Goal: Download file/media

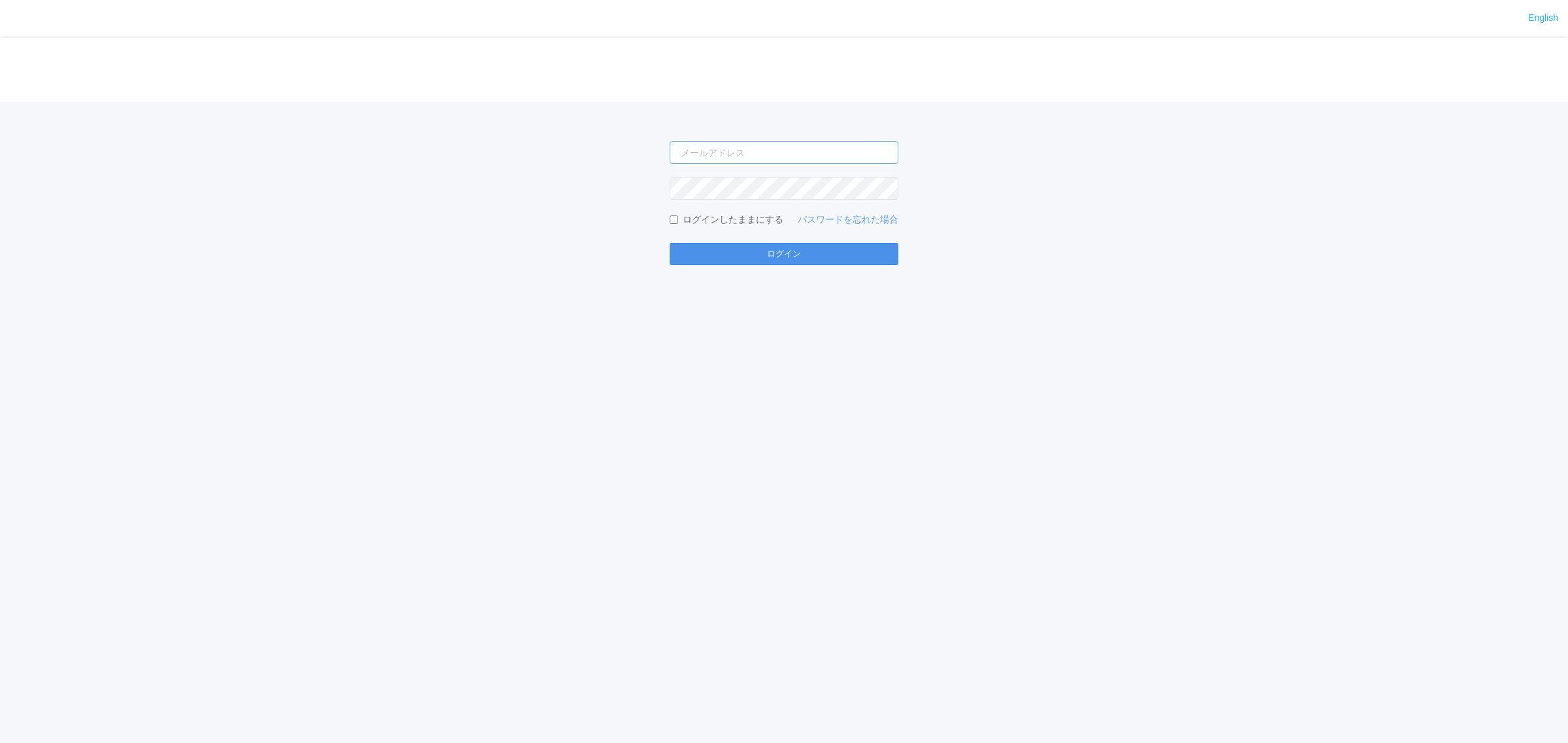
type input "[PERSON_NAME][EMAIL_ADDRESS][DOMAIN_NAME]"
click at [724, 256] on button "ログイン" at bounding box center [784, 254] width 229 height 22
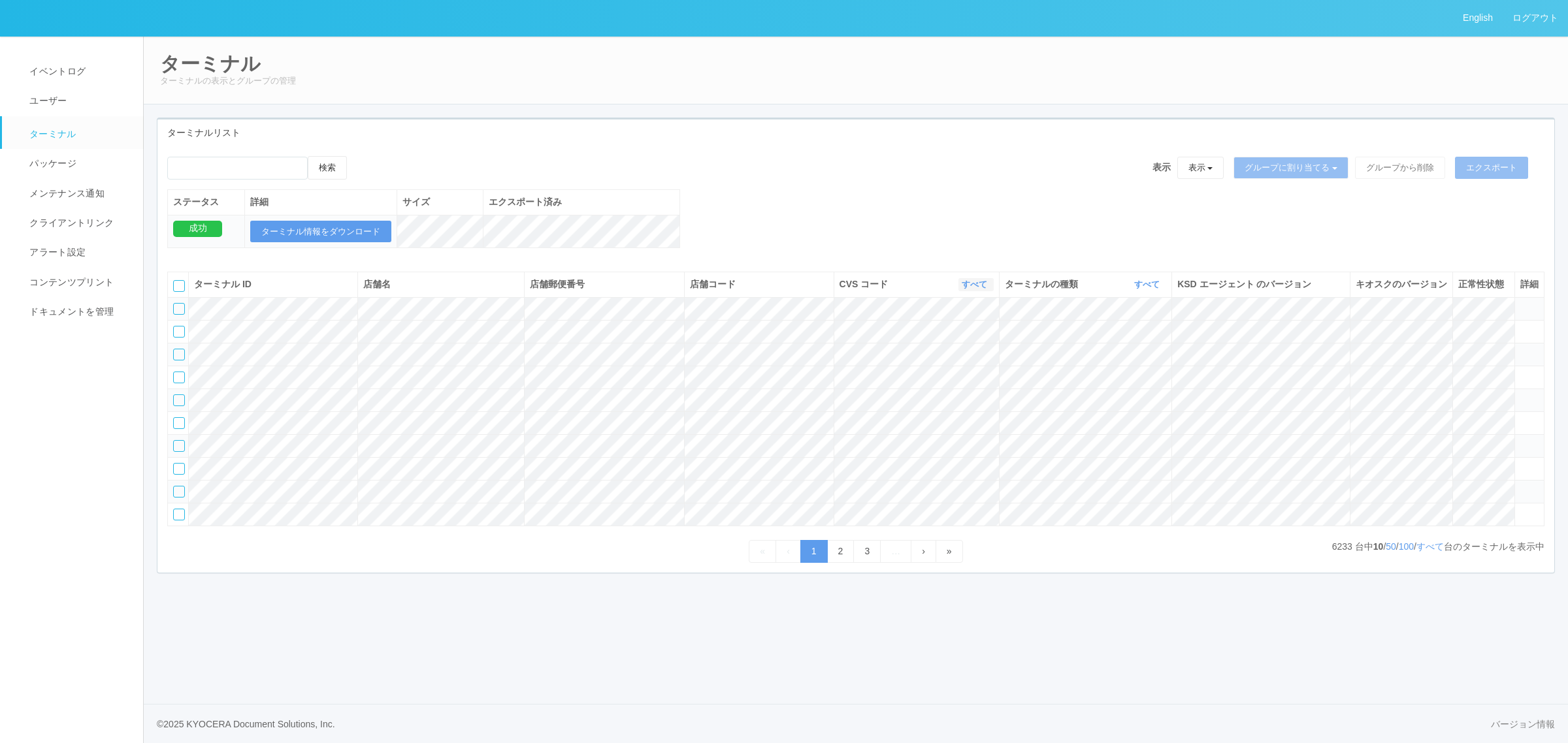
click at [979, 289] on link "すべて" at bounding box center [976, 284] width 28 height 10
click at [969, 348] on link "115110" at bounding box center [941, 339] width 103 height 18
click at [1141, 289] on link "すべて" at bounding box center [1149, 284] width 28 height 10
click at [1143, 348] on link "キオスク" at bounding box center [1114, 339] width 103 height 18
click at [1429, 552] on link "すべて" at bounding box center [1430, 546] width 28 height 10
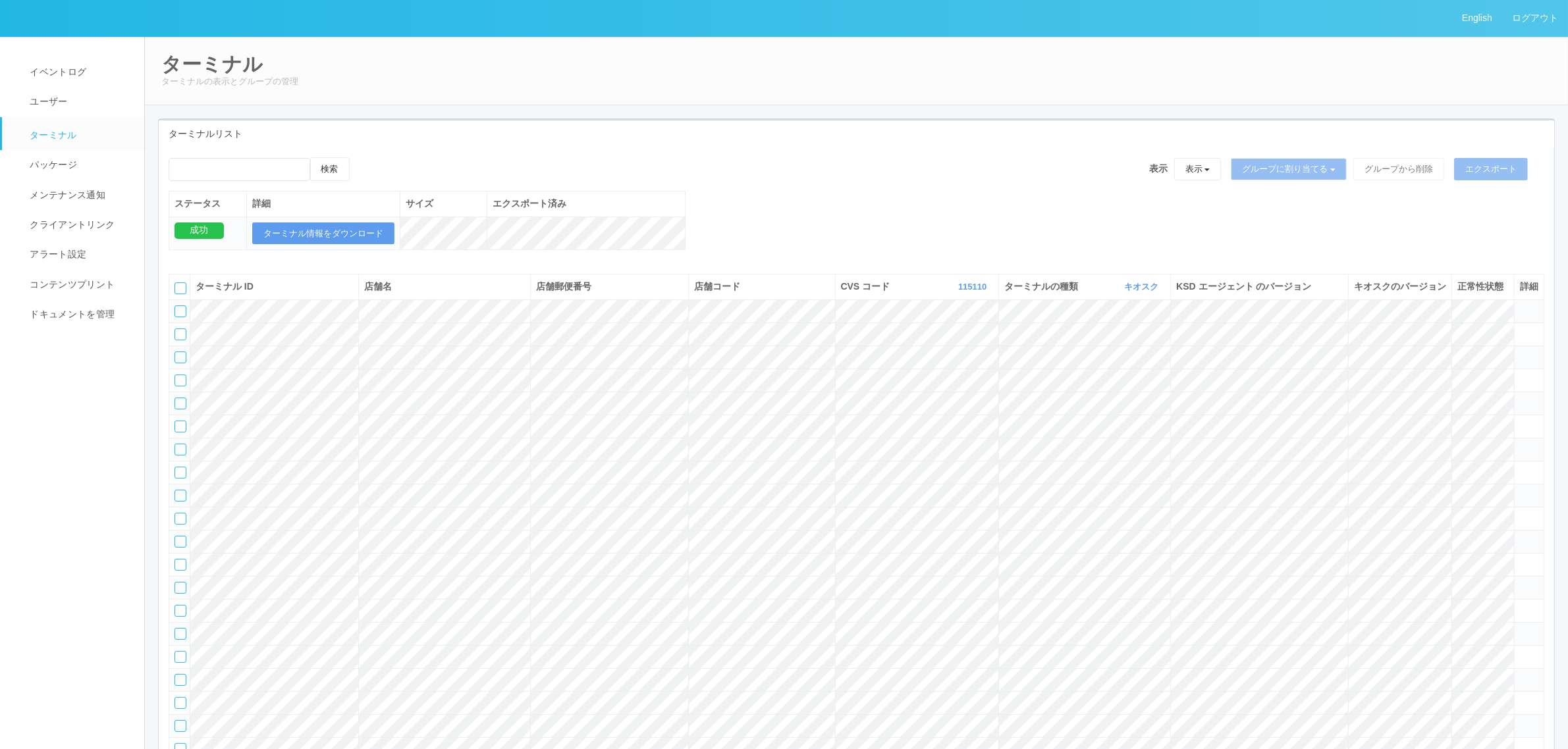
click at [814, 247] on div "検索 表示 表示 すべてのターミナル 未割り当てのターミナル グループを追加 グループ名を編集 アーカイブ済みのターミナル グループに割り当てる グループを追…" at bounding box center [856, 211] width 1395 height 107
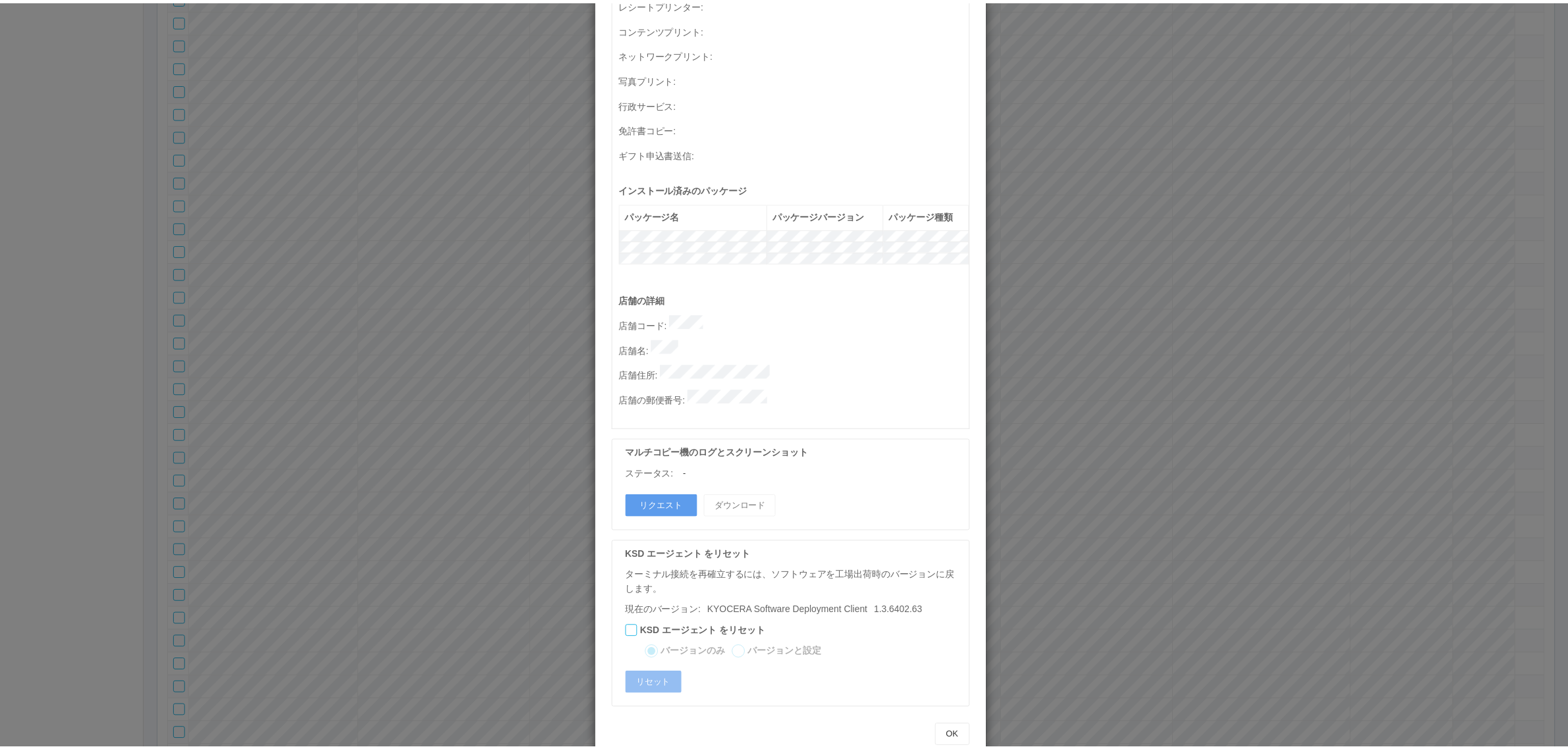
scroll to position [0, 0]
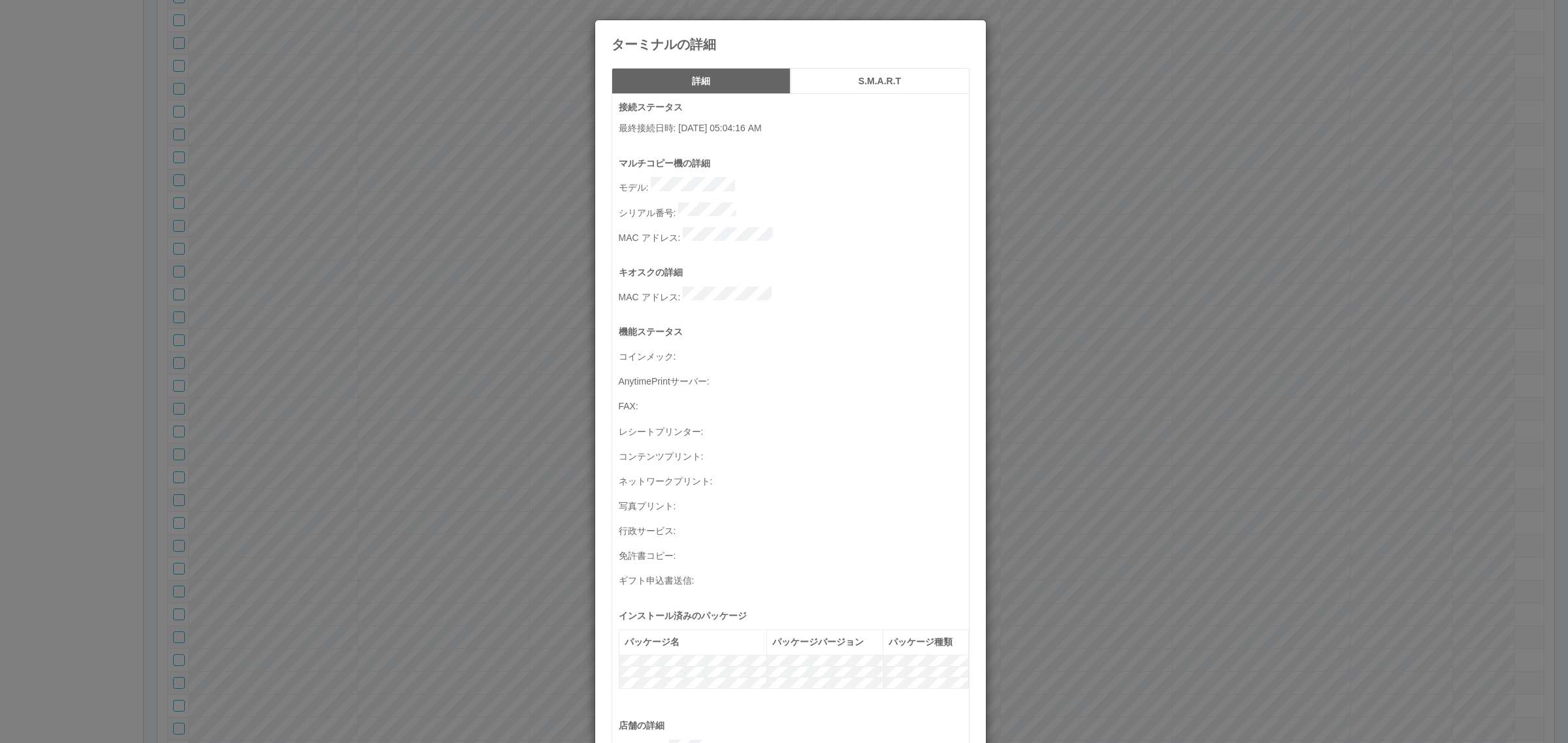
click at [794, 203] on p "シリアル番号 :" at bounding box center [793, 212] width 350 height 18
click at [1163, 244] on div "ターミナルの詳細 詳細 S.M.A.R.T 接続ステータス 最終接続日時 : [DATE] 05:04:16 AM マルチコピー機の詳細 モデル : シリアル…" at bounding box center [784, 372] width 1568 height 743
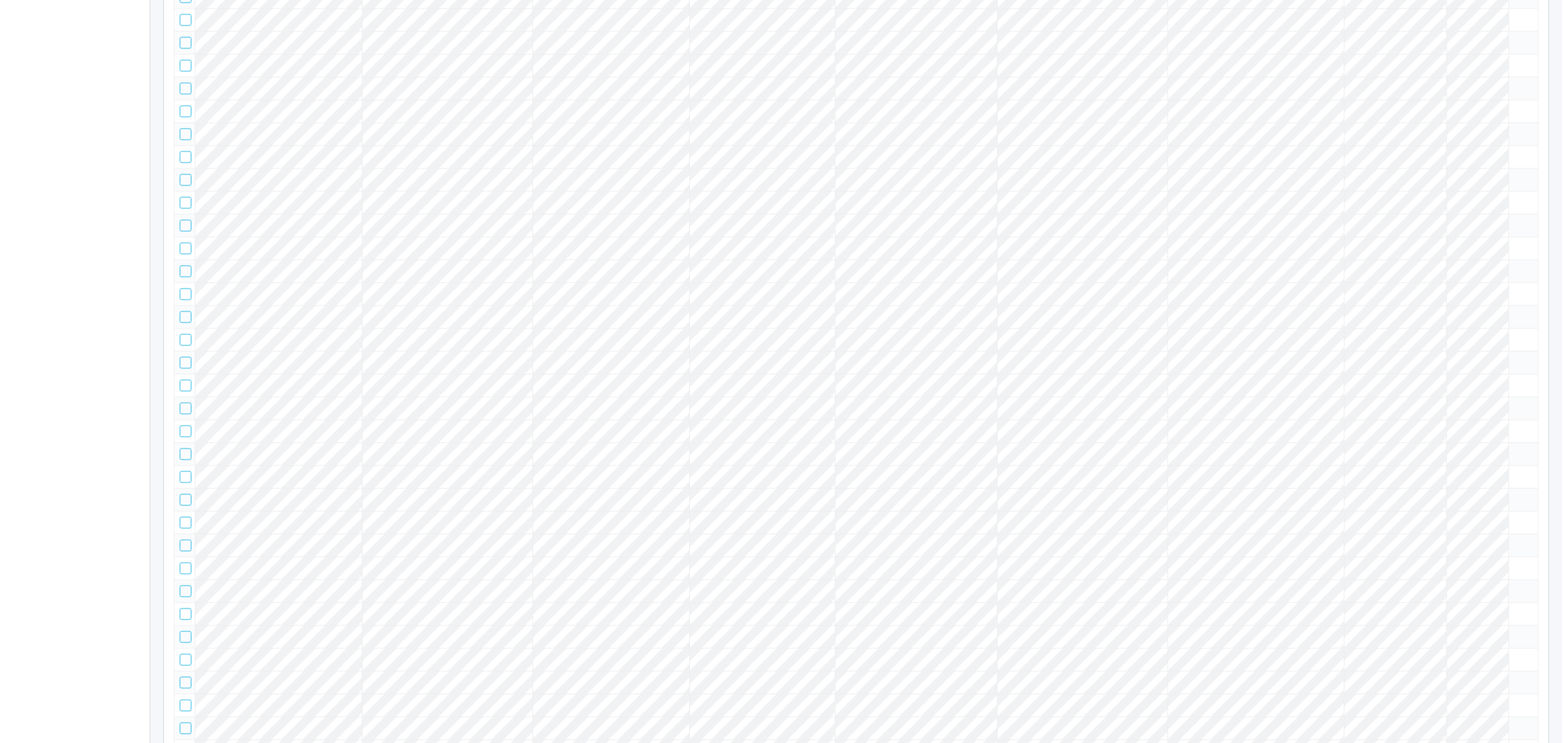
scroll to position [19708, 0]
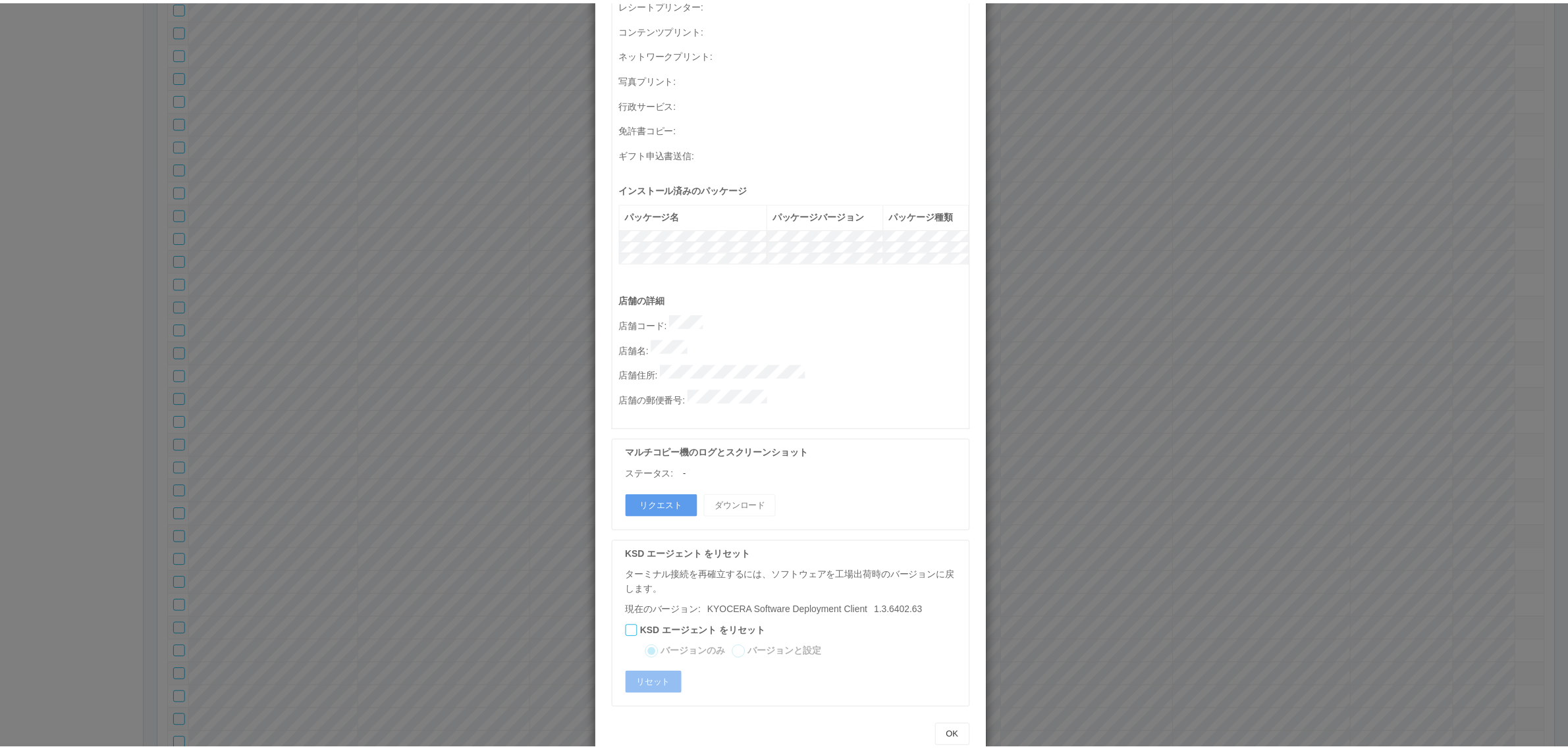
scroll to position [0, 0]
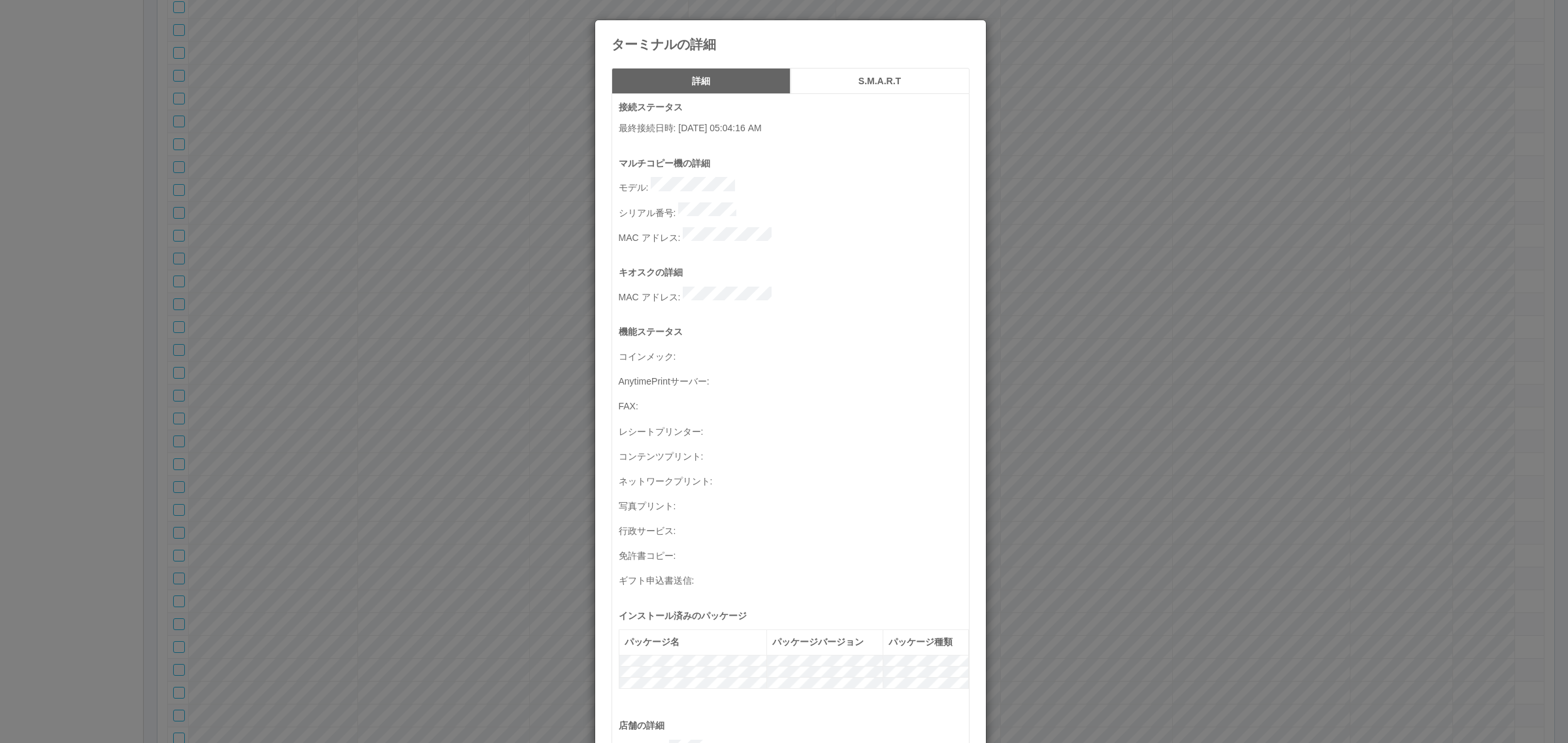
click at [772, 209] on p "シリアル番号 :" at bounding box center [793, 212] width 350 height 18
click at [256, 327] on div "ターミナルの詳細 詳細 S.M.A.R.T 接続ステータス 最終接続日時 : [DATE] 05:04:16 AM マルチコピー機の詳細 モデル : シリアル…" at bounding box center [784, 372] width 1568 height 743
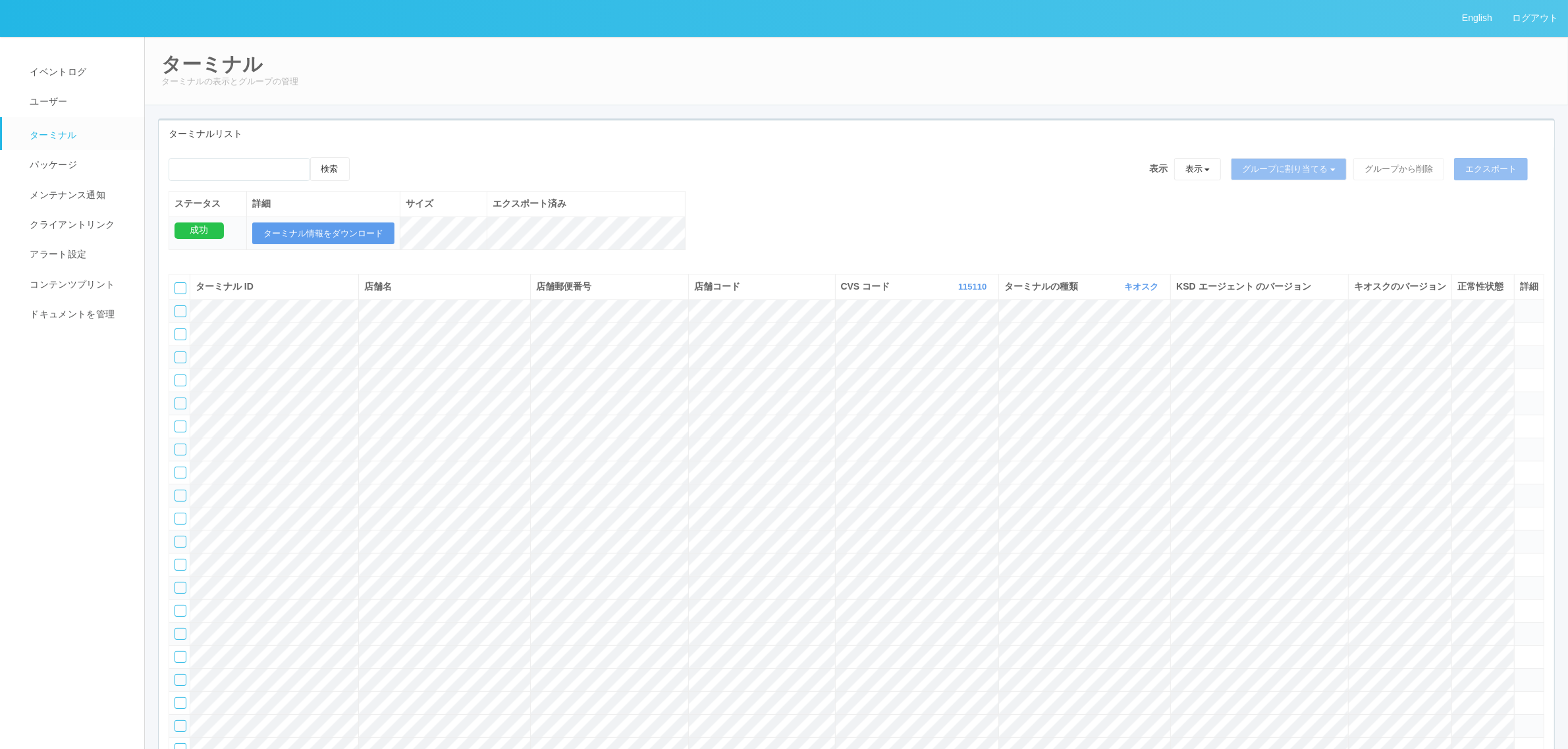
click at [1447, 292] on icon at bounding box center [1447, 286] width 0 height 11
click at [544, 346] on tr at bounding box center [857, 334] width 1375 height 23
click at [1379, 507] on tr at bounding box center [857, 495] width 1375 height 23
click at [1521, 490] on icon at bounding box center [1521, 490] width 0 height 0
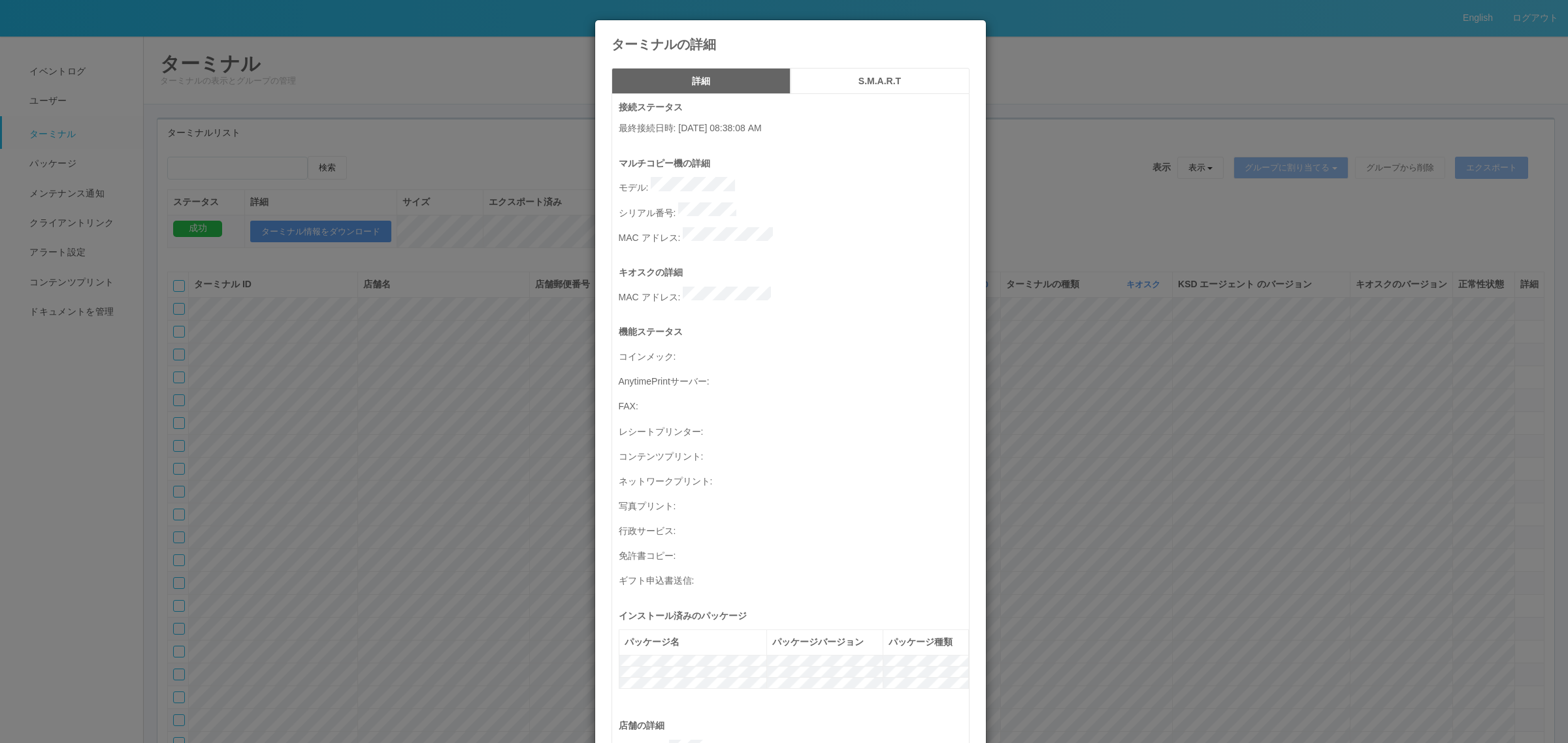
click at [775, 203] on p "シリアル番号 :" at bounding box center [793, 212] width 350 height 18
drag, startPoint x: 618, startPoint y: 389, endPoint x: 597, endPoint y: 382, distance: 22.1
click at [618, 390] on div "機能ステータス コインメック : AnytimePrintサーバー : FAX : レシートプリンター : コンテンツプリント : ネットワークプリント : …" at bounding box center [793, 466] width 350 height 283
drag, startPoint x: 535, startPoint y: 386, endPoint x: 473, endPoint y: 387, distance: 62.0
click at [534, 385] on div "ターミナルの詳細 詳細 S.M.A.R.T 接続ステータス 最終接続日時 : [DATE] 08:38:08 AM マルチコピー機の詳細 モデル : シリアル…" at bounding box center [784, 372] width 1568 height 743
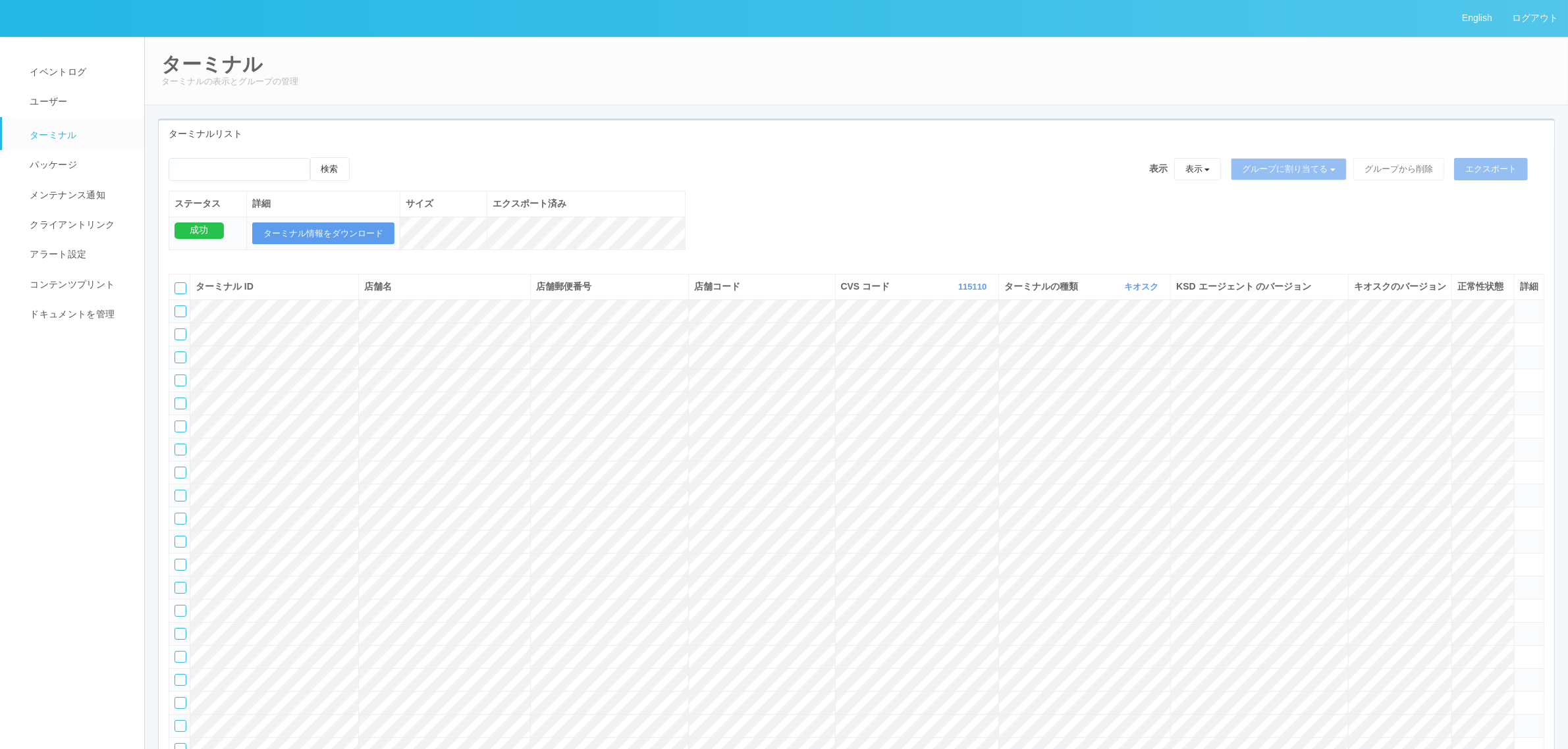
click at [1397, 484] on tr at bounding box center [857, 472] width 1375 height 23
click at [1521, 466] on icon at bounding box center [1521, 466] width 0 height 0
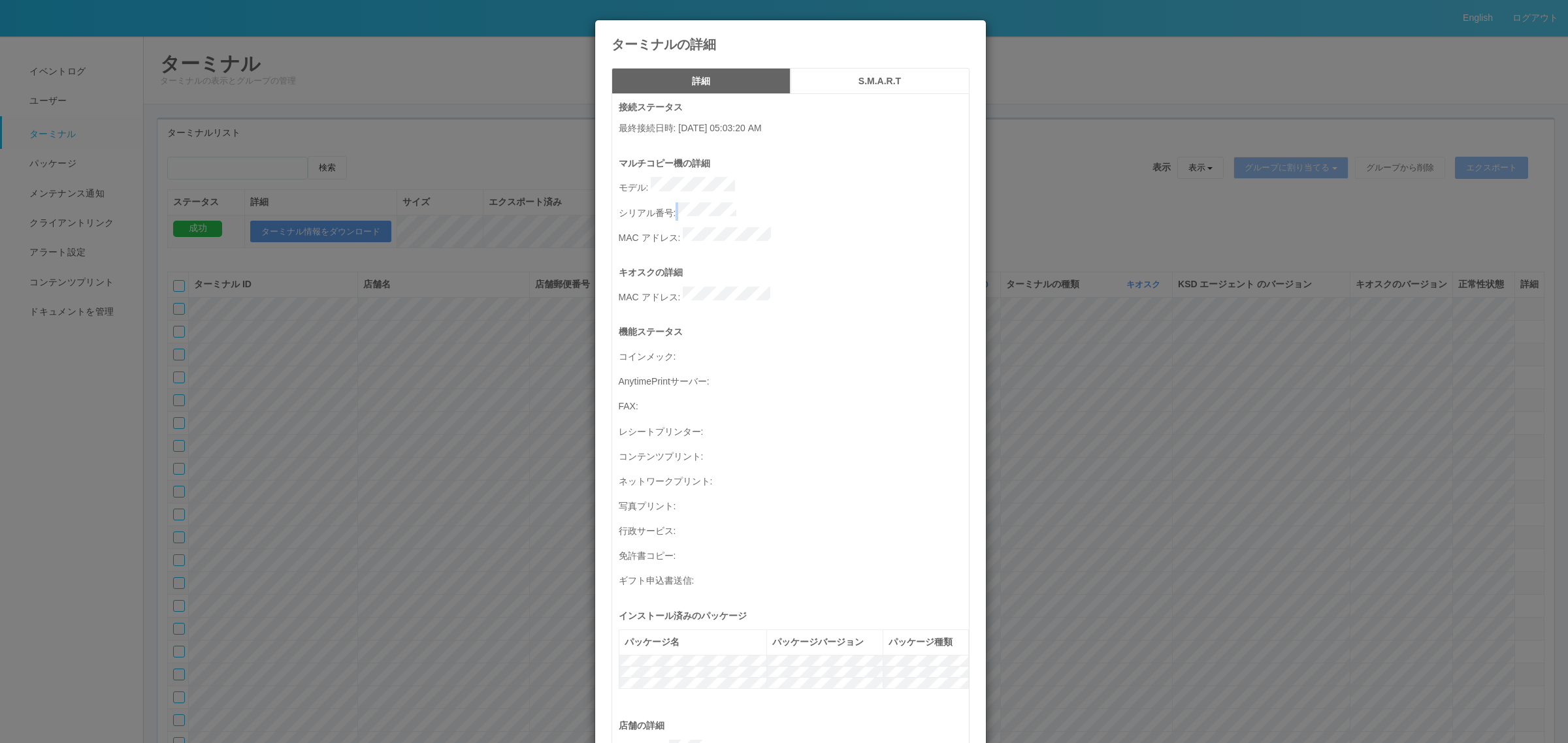
drag, startPoint x: 670, startPoint y: 201, endPoint x: 749, endPoint y: 200, distance: 79.0
click at [749, 203] on p "シリアル番号 :" at bounding box center [793, 212] width 350 height 18
copy p
drag, startPoint x: 90, startPoint y: 464, endPoint x: 11, endPoint y: 466, distance: 79.0
click at [84, 466] on div "ターミナルの詳細 詳細 S.M.A.R.T 接続ステータス 最終接続日時 : [DATE] 05:03:20 AM マルチコピー機の詳細 モデル : シリアル…" at bounding box center [784, 372] width 1568 height 743
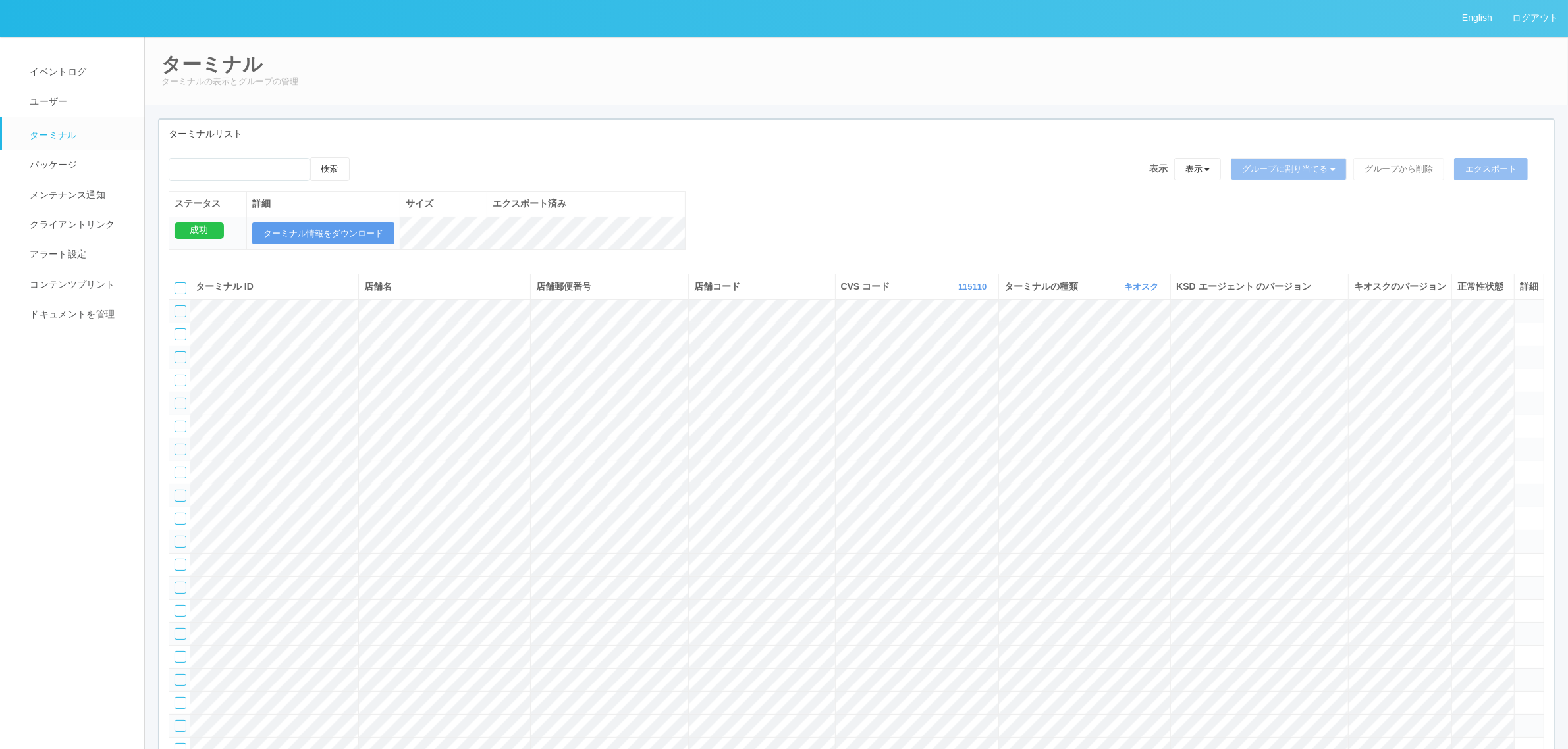
click at [1521, 352] on icon at bounding box center [1521, 352] width 0 height 0
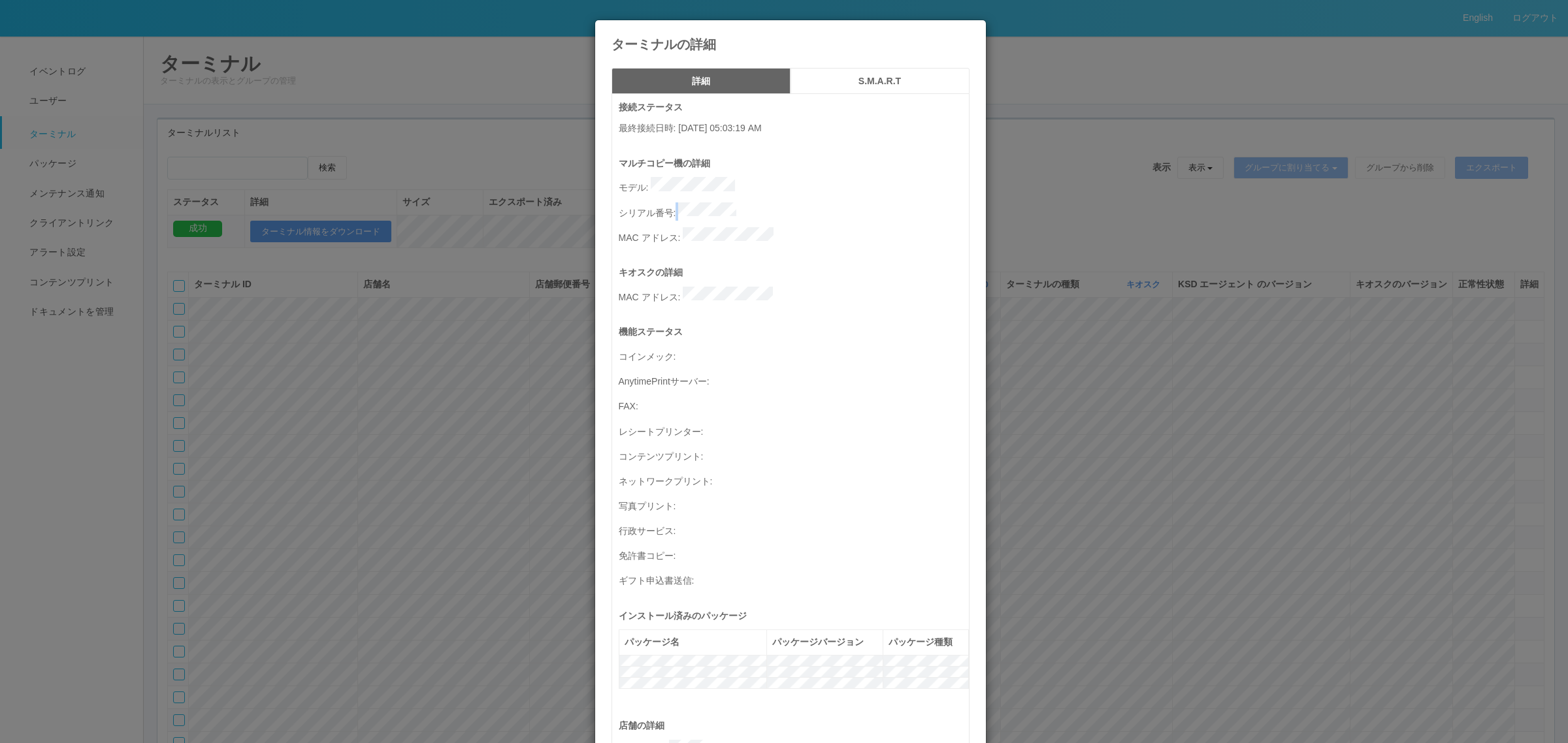
drag, startPoint x: 671, startPoint y: 204, endPoint x: 743, endPoint y: 207, distance: 72.1
click at [748, 207] on p "シリアル番号 :" at bounding box center [793, 212] width 350 height 18
click at [662, 227] on p "MAC アドレス :" at bounding box center [793, 236] width 350 height 18
click at [762, 210] on p "シリアル番号 :" at bounding box center [793, 212] width 350 height 18
drag, startPoint x: 446, startPoint y: 392, endPoint x: 479, endPoint y: 392, distance: 33.0
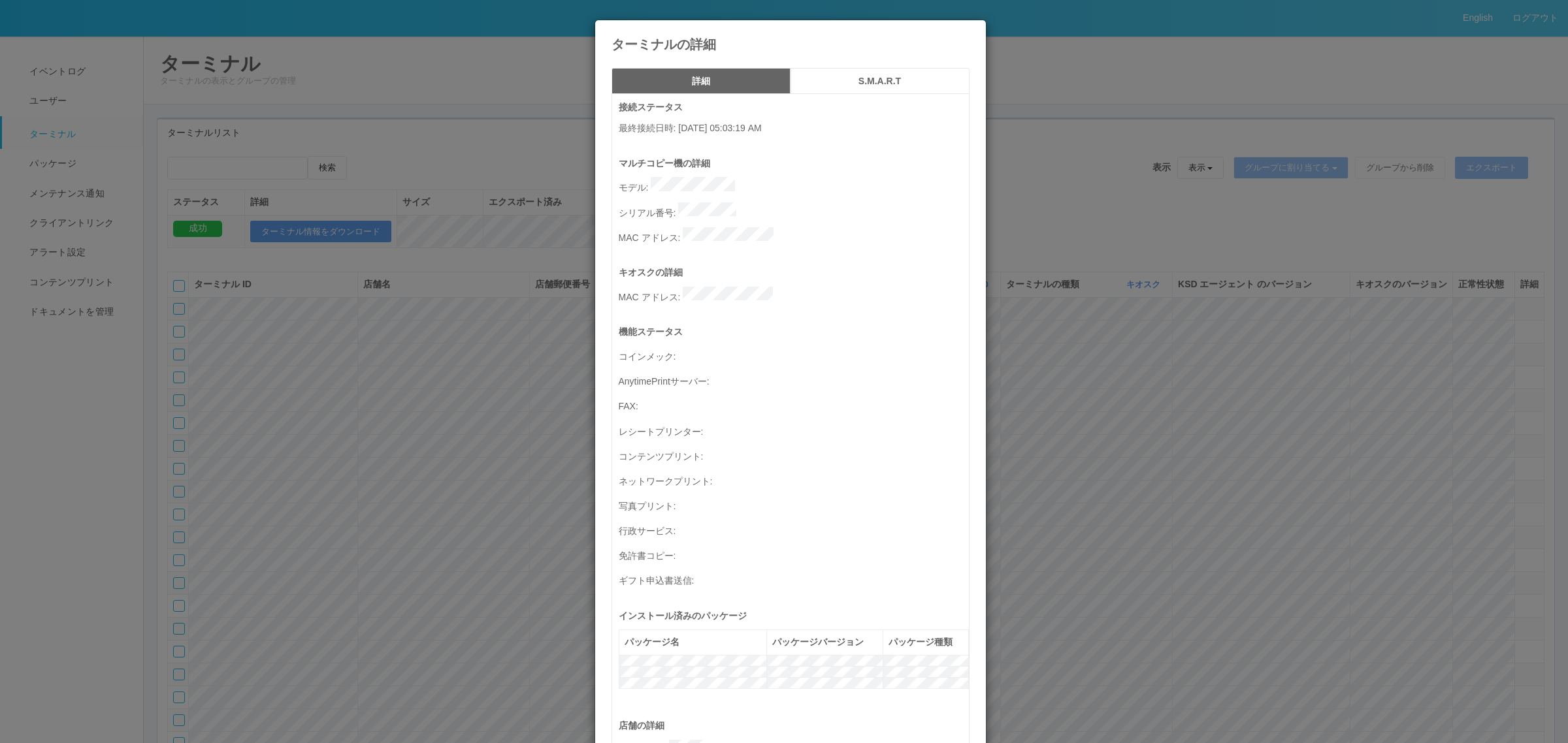
click at [446, 392] on div "ターミナルの詳細 詳細 S.M.A.R.T 接続ステータス 最終接続日時 : [DATE] 05:03:19 AM マルチコピー機の詳細 モデル : シリアル…" at bounding box center [784, 372] width 1568 height 743
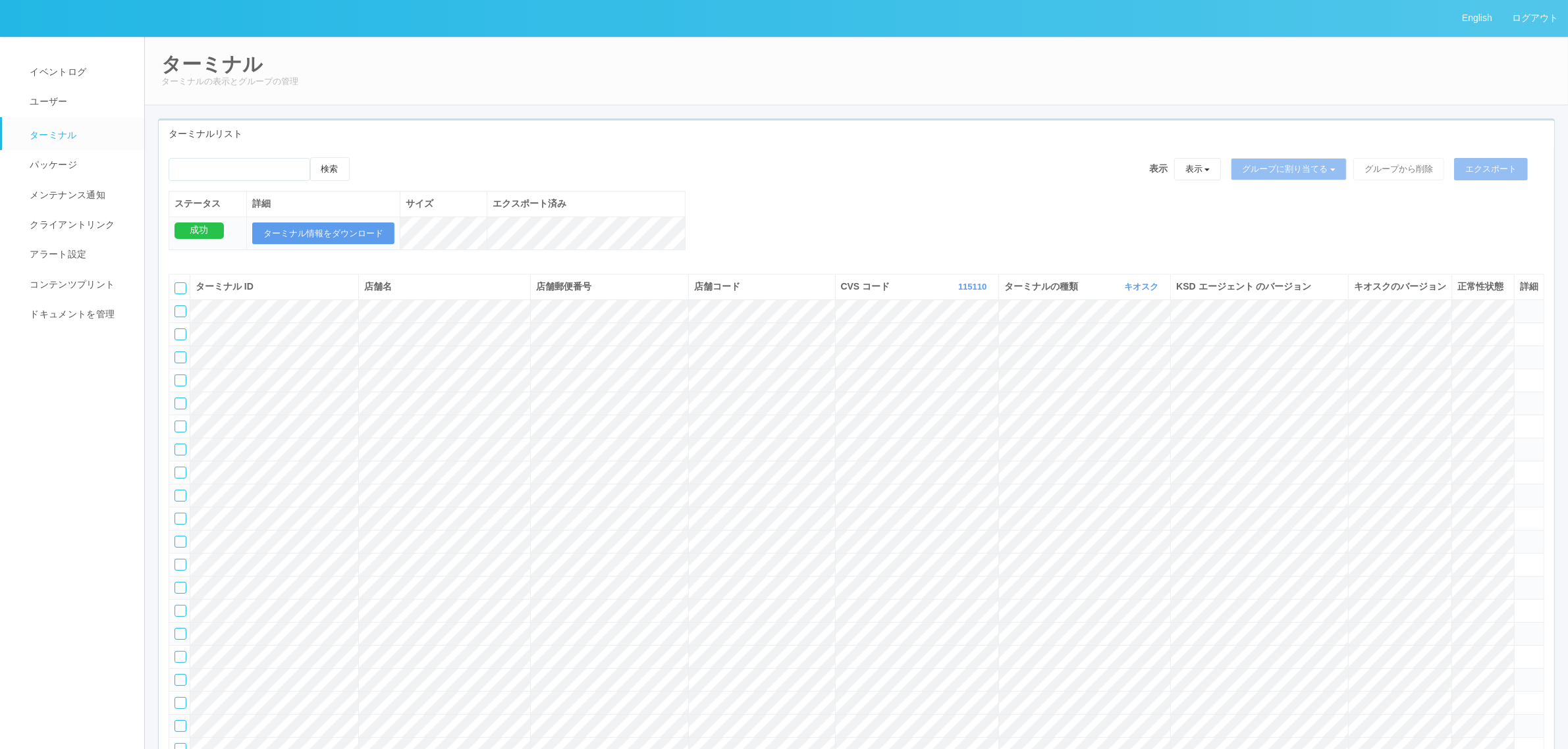
click at [1507, 346] on tr at bounding box center [857, 334] width 1375 height 23
click at [1521, 329] on icon at bounding box center [1521, 329] width 0 height 0
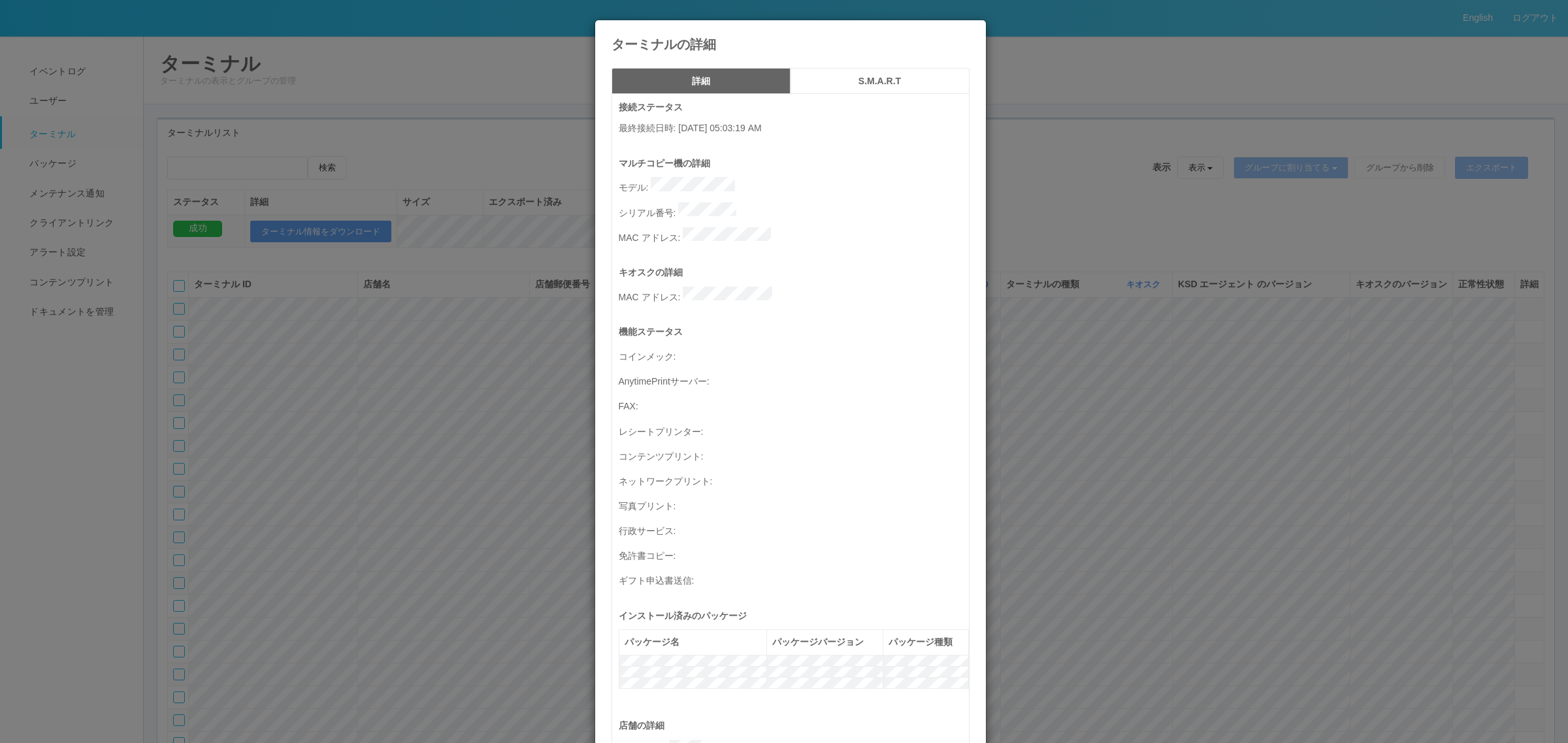
click at [758, 206] on p "シリアル番号 :" at bounding box center [793, 212] width 350 height 18
drag, startPoint x: 399, startPoint y: 348, endPoint x: 396, endPoint y: 356, distance: 8.5
click at [399, 351] on div "ターミナルの詳細 詳細 S.M.A.R.T 接続ステータス 最終接続日時 : [DATE] 05:03:19 AM マルチコピー機の詳細 モデル : シリアル…" at bounding box center [784, 372] width 1568 height 743
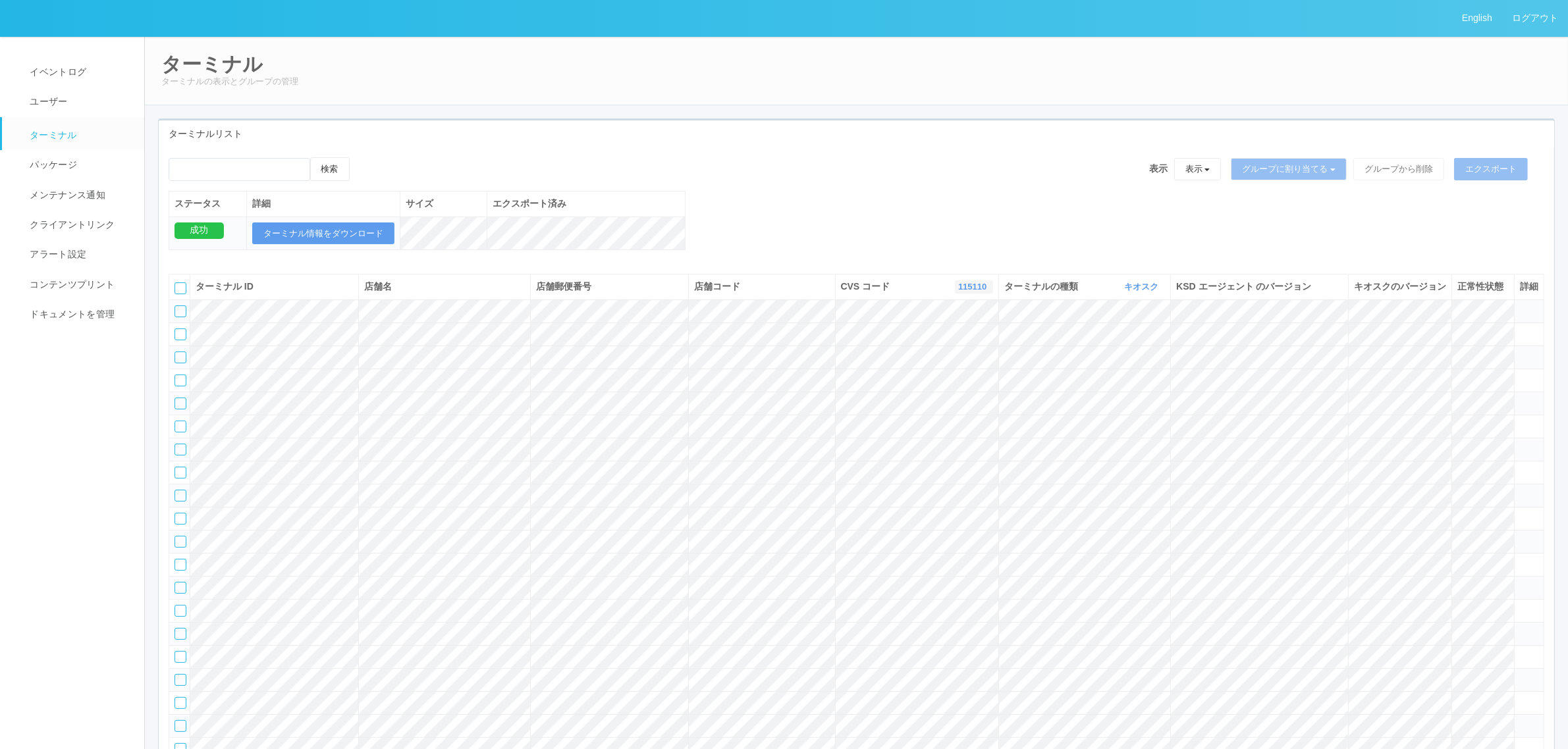
click at [977, 292] on link "115110" at bounding box center [974, 286] width 32 height 10
click at [976, 377] on link "300023" at bounding box center [941, 368] width 104 height 18
click at [185, 295] on div at bounding box center [181, 289] width 12 height 12
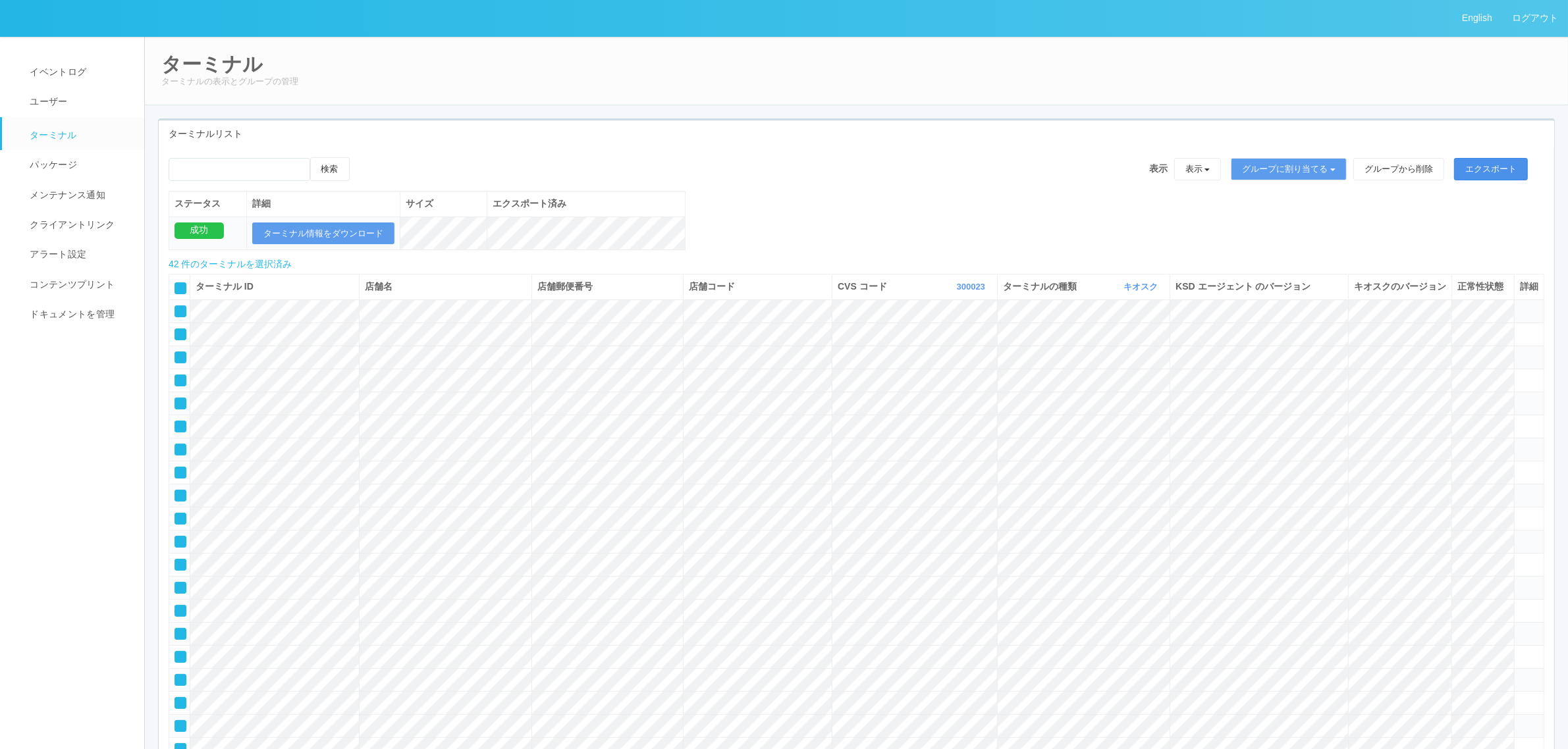
click at [1500, 167] on button "エクスポート" at bounding box center [1491, 170] width 74 height 23
click at [331, 229] on button "ターミナル情報をダウンロード" at bounding box center [323, 234] width 142 height 23
click at [176, 284] on icon at bounding box center [176, 284] width 0 height 0
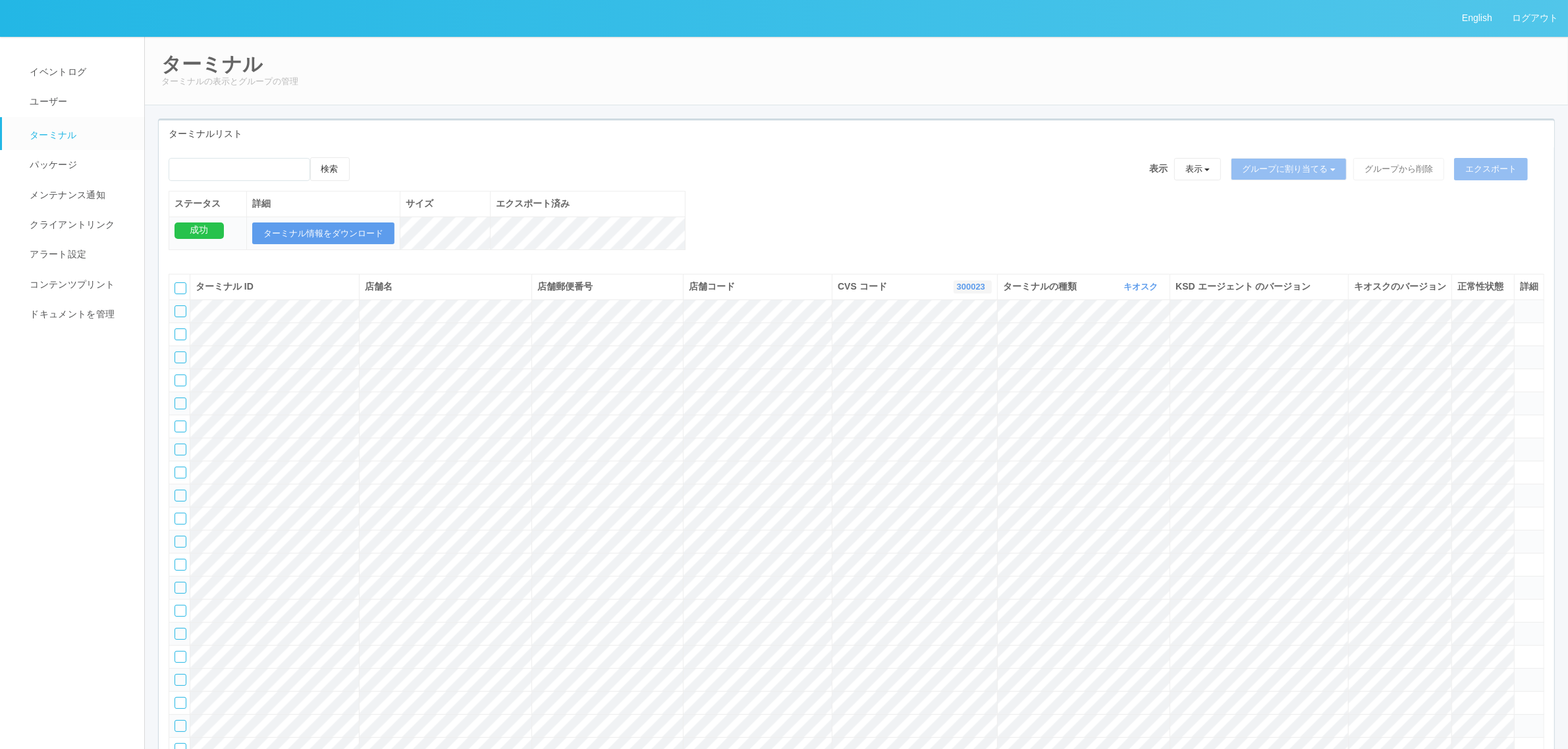
click at [957, 292] on link "300023" at bounding box center [973, 286] width 32 height 10
click at [909, 337] on span "300012" at bounding box center [919, 332] width 38 height 11
click at [185, 295] on div at bounding box center [181, 289] width 12 height 12
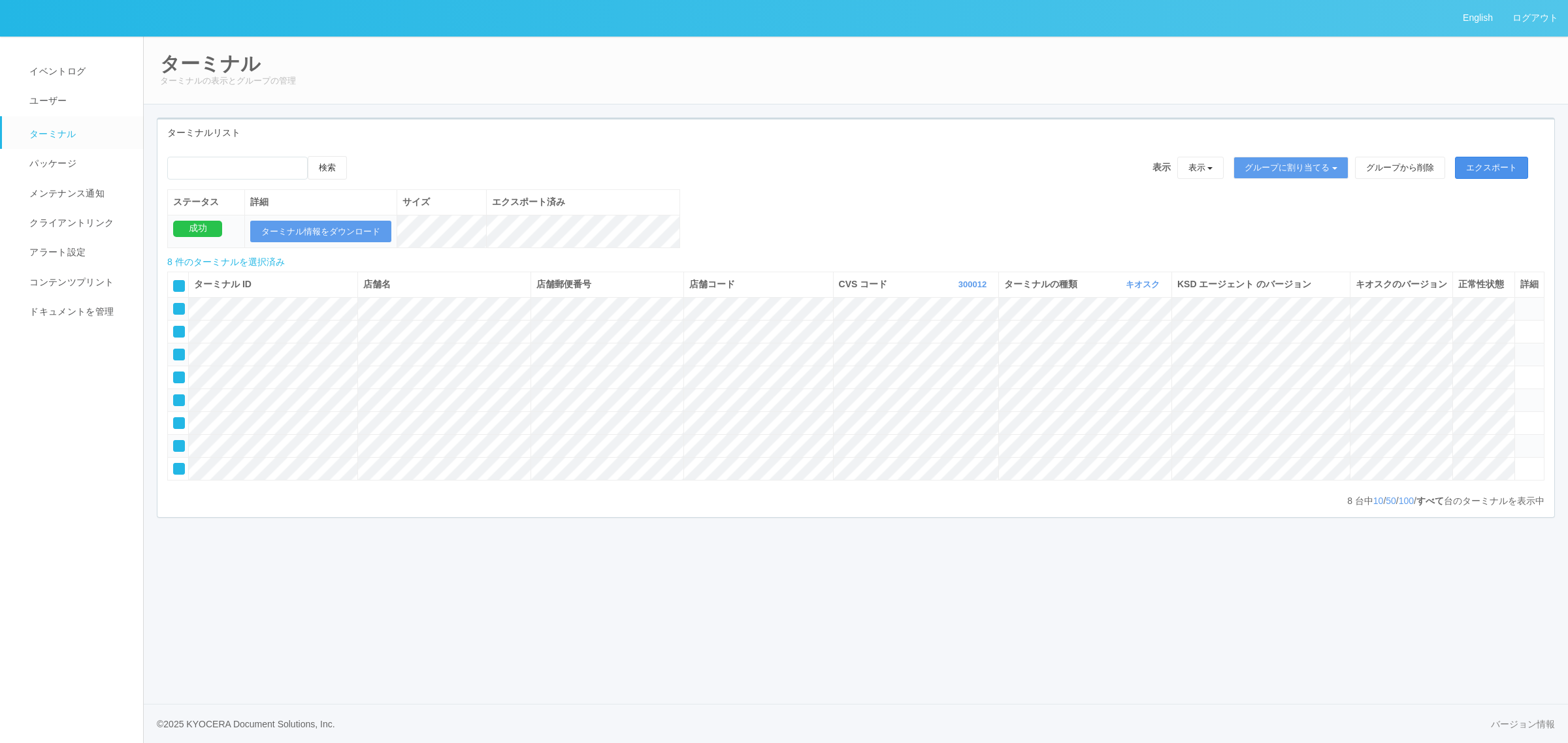
click at [1474, 164] on button "エクスポート" at bounding box center [1492, 168] width 73 height 22
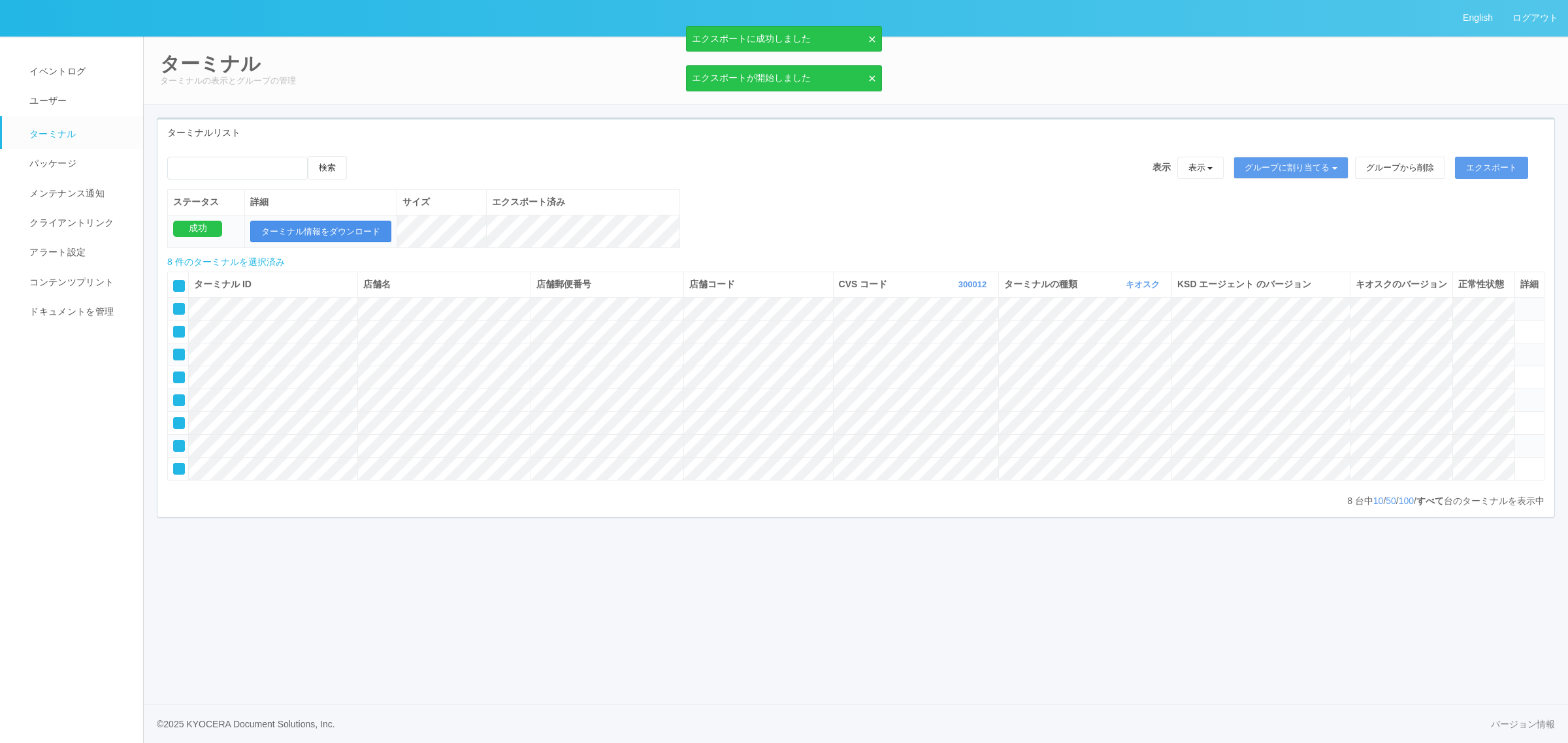
click at [331, 229] on button "ターミナル情報をダウンロード" at bounding box center [321, 232] width 141 height 22
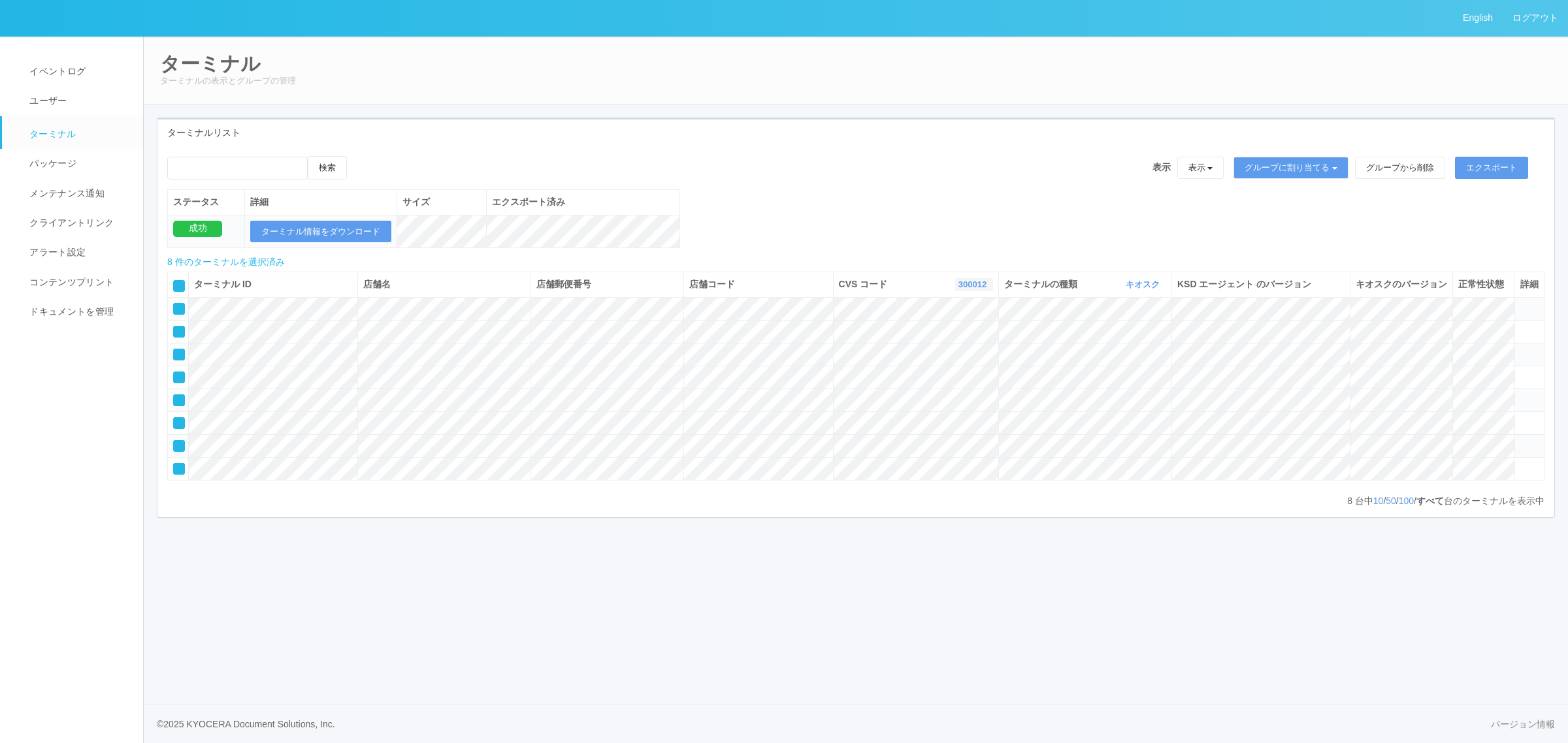
click at [968, 289] on link "300012" at bounding box center [974, 284] width 31 height 10
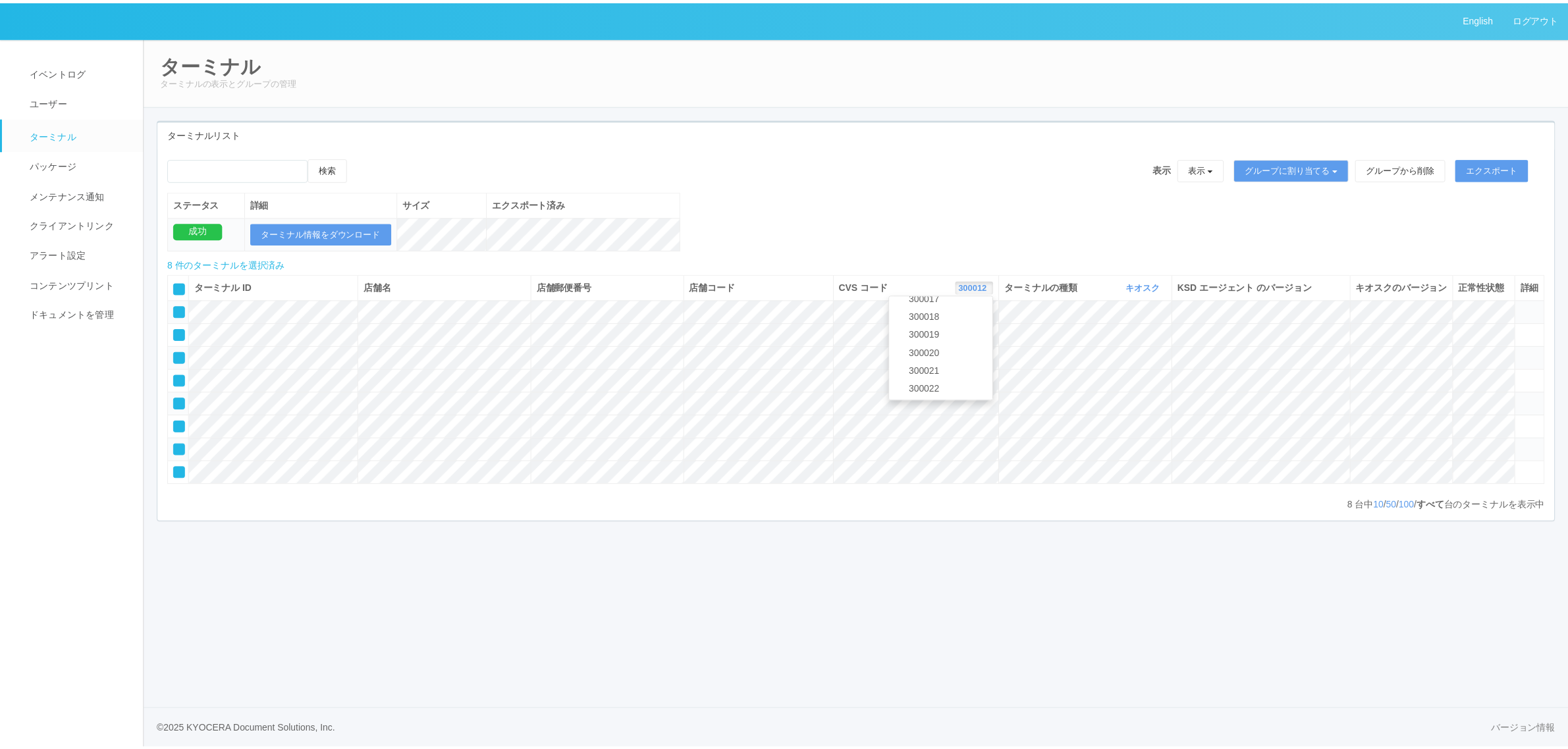
scroll to position [359, 0]
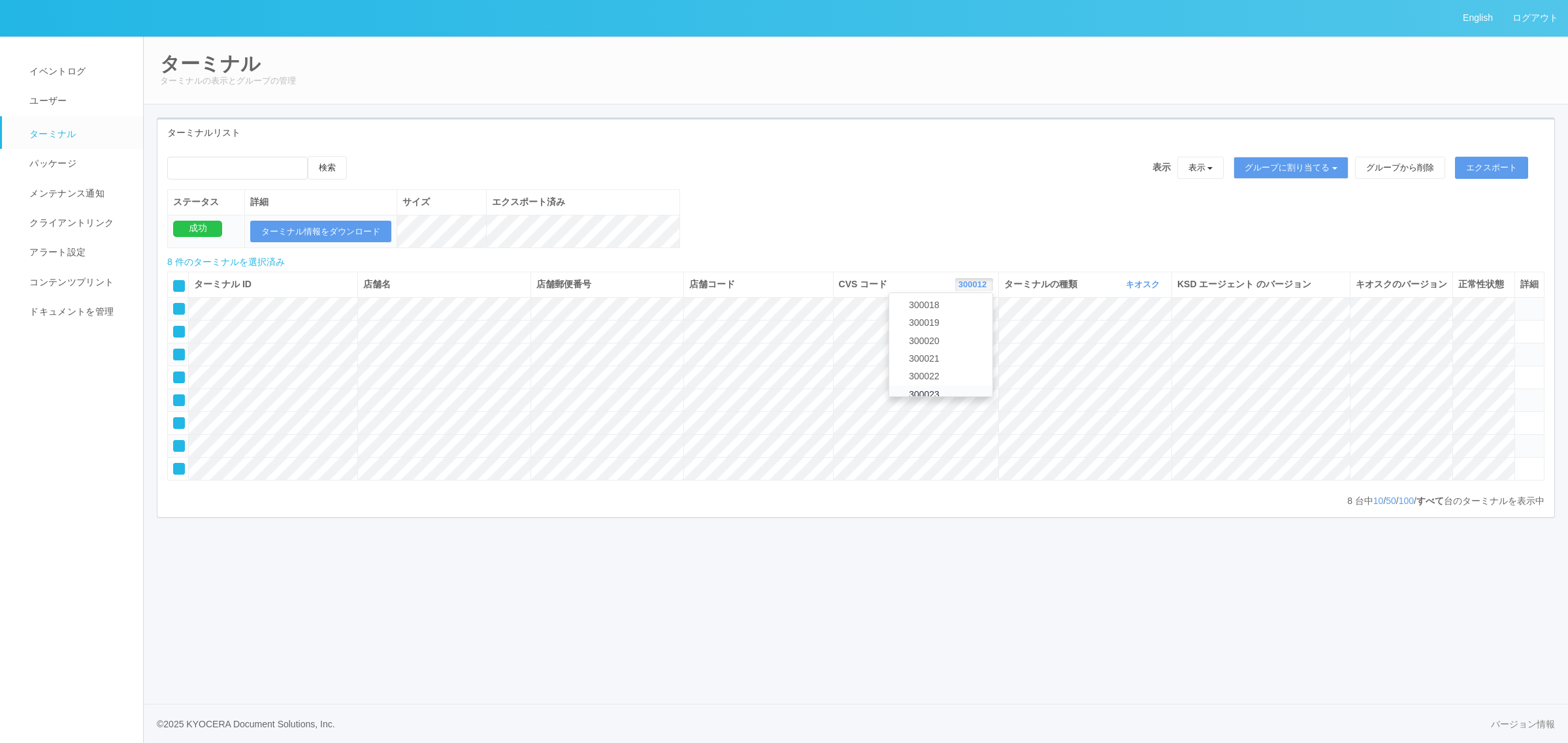
click at [969, 404] on link "300023" at bounding box center [941, 395] width 103 height 18
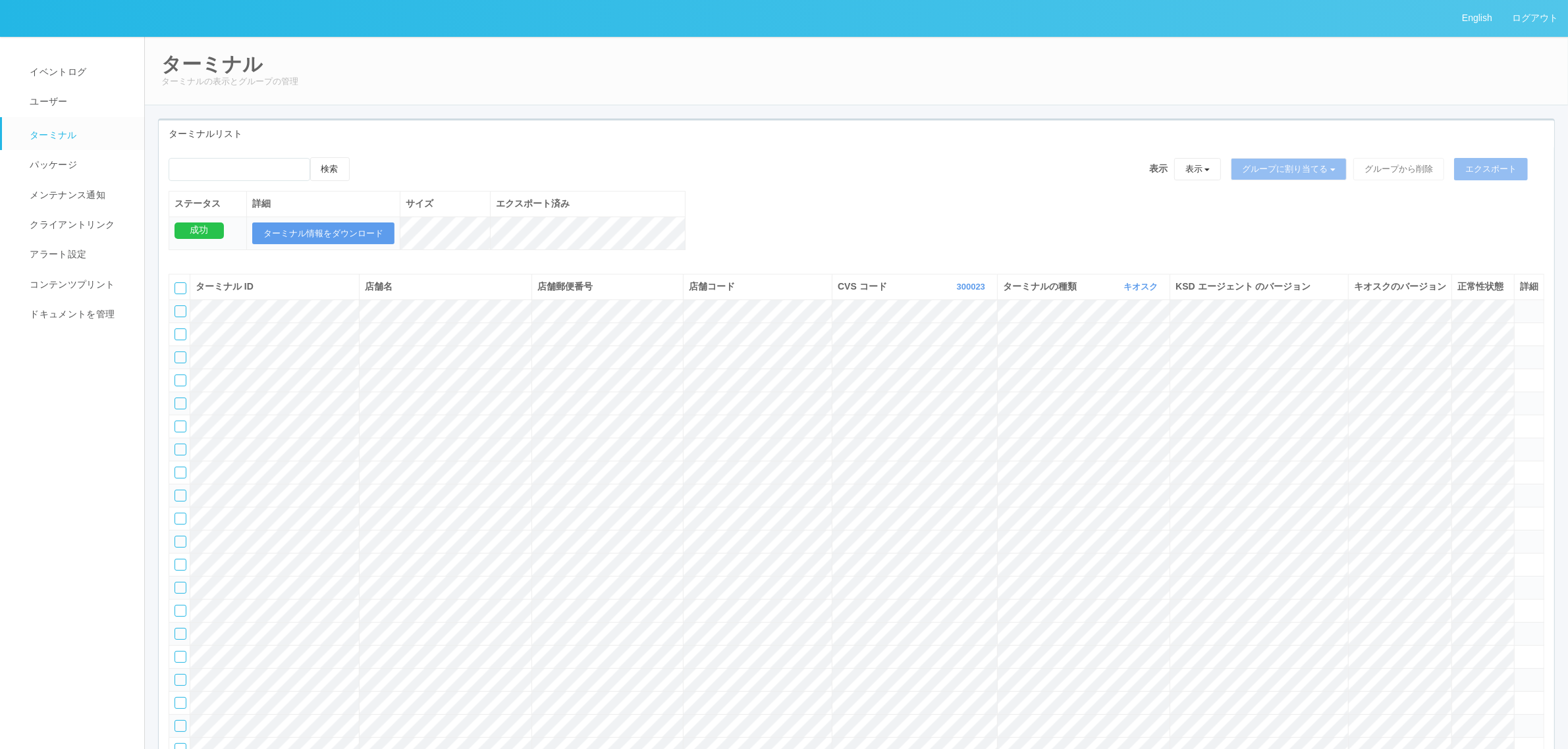
scroll to position [907, 0]
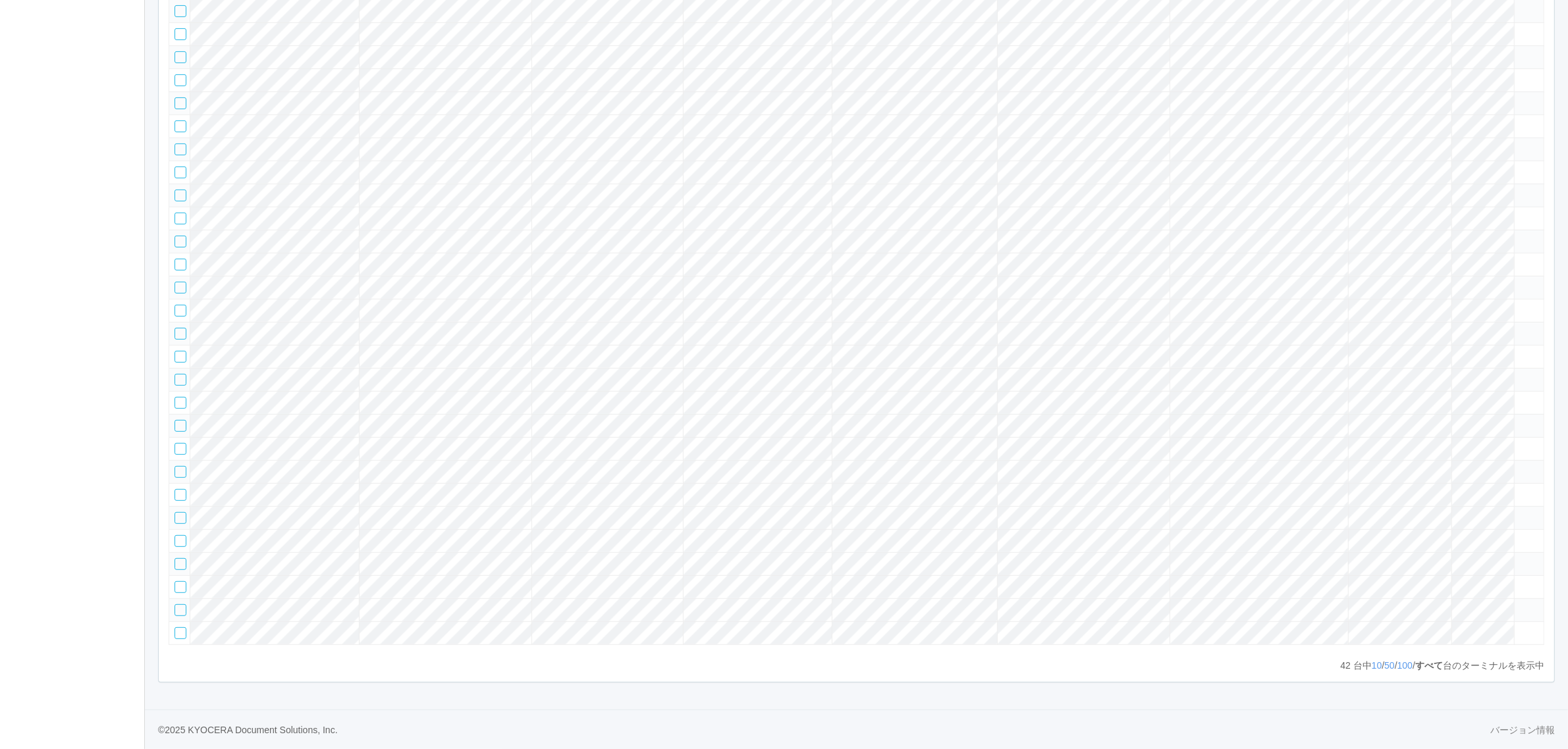
click at [1467, 506] on tr at bounding box center [857, 518] width 1375 height 23
click at [1521, 512] on icon at bounding box center [1521, 512] width 0 height 0
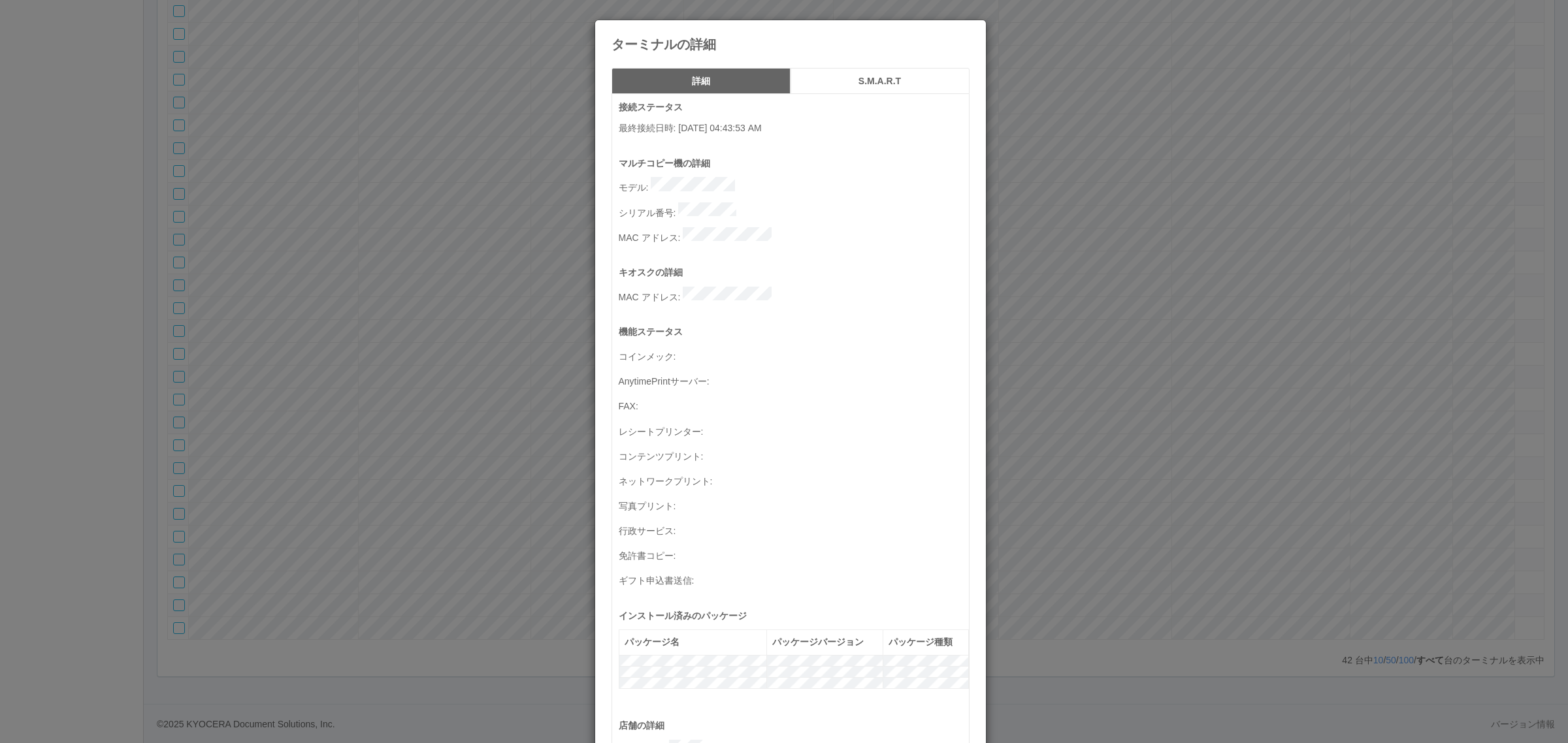
click at [768, 206] on p "シリアル番号 :" at bounding box center [793, 212] width 350 height 18
click at [479, 300] on div "ターミナルの詳細 詳細 S.M.A.R.T 接続ステータス 最終接続日時 : 10/10/2025 04:43:53 AM マルチコピー機の詳細 モデル : …" at bounding box center [784, 372] width 1568 height 743
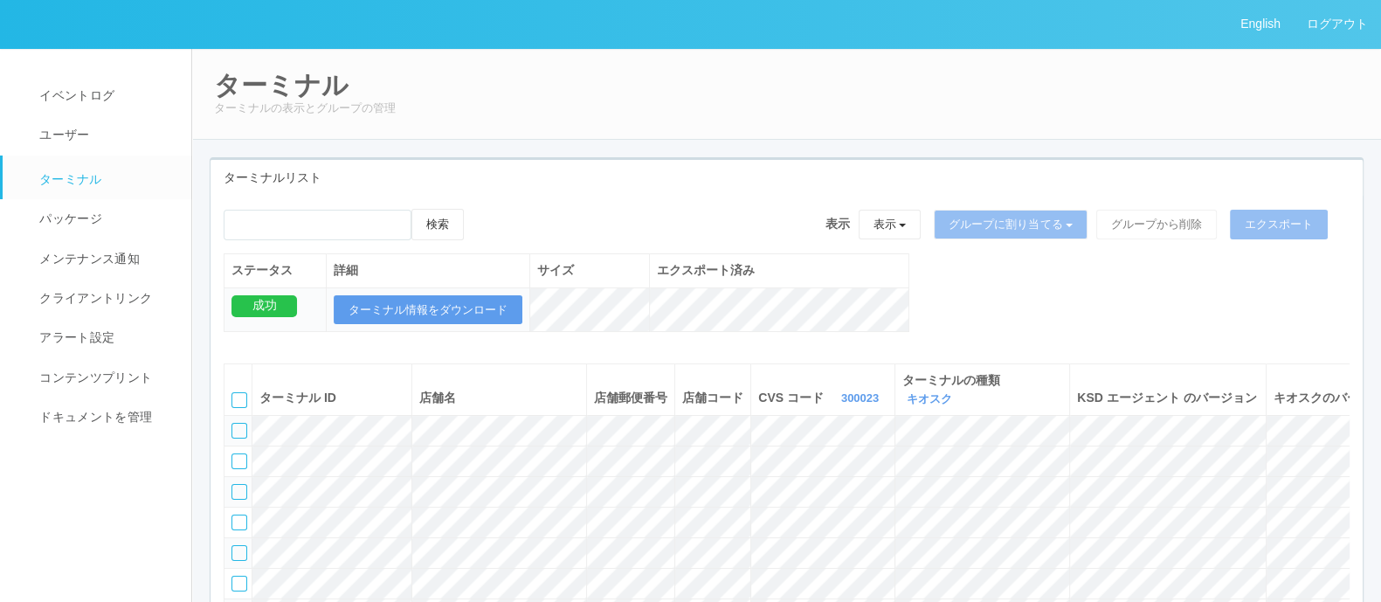
scroll to position [602, 0]
